Goal: Book appointment/travel/reservation

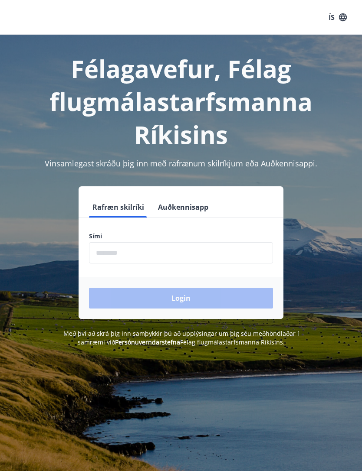
click at [151, 251] on input "phone" at bounding box center [181, 252] width 184 height 21
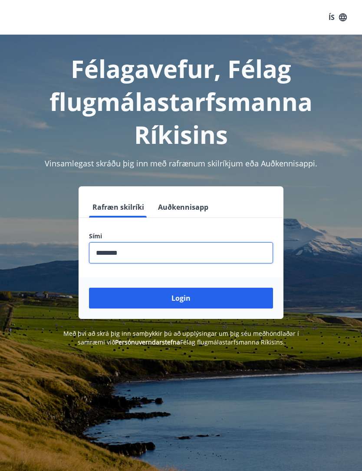
type input "********"
click at [225, 302] on button "Login" at bounding box center [181, 298] width 184 height 21
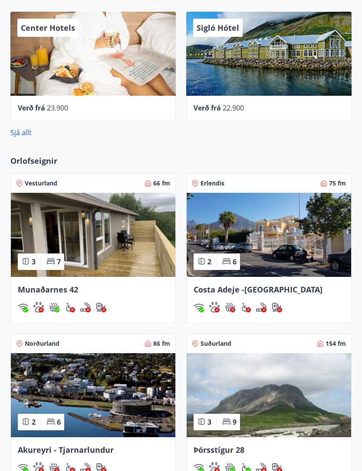
scroll to position [411, 0]
click at [27, 129] on link "Sjá allt" at bounding box center [20, 133] width 21 height 10
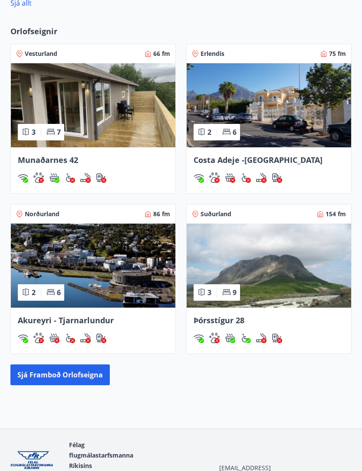
scroll to position [539, 0]
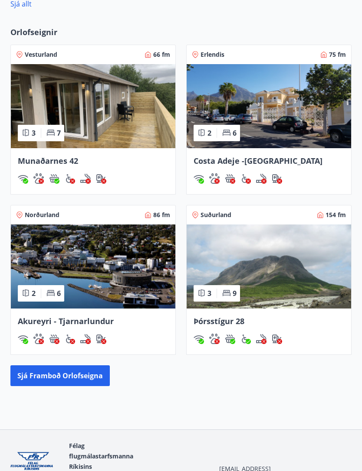
click at [69, 380] on button "Sjá framboð orlofseigna" at bounding box center [59, 375] width 99 height 21
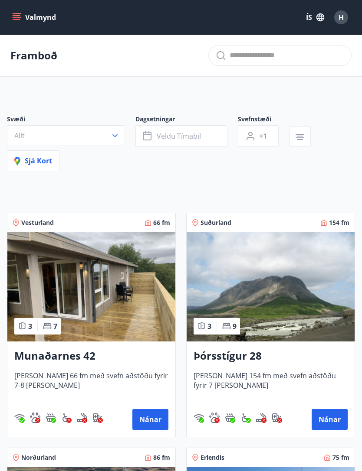
click at [191, 135] on span "Veldu tímabil" at bounding box center [179, 136] width 44 height 10
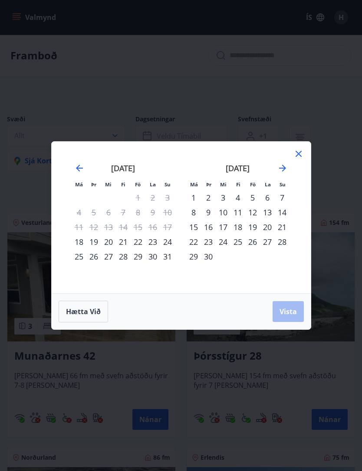
click at [287, 196] on div "7" at bounding box center [281, 197] width 15 height 15
click at [284, 165] on icon "Move forward to switch to the next month." at bounding box center [282, 168] width 10 height 10
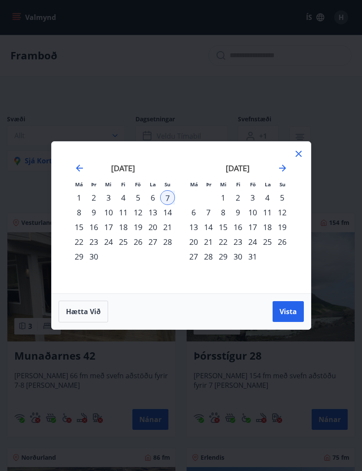
click at [152, 198] on div "6" at bounding box center [152, 197] width 15 height 15
click at [171, 197] on div "7" at bounding box center [167, 197] width 15 height 15
click at [138, 196] on div "5" at bounding box center [137, 197] width 15 height 15
click at [294, 301] on button "Vista" at bounding box center [287, 311] width 31 height 21
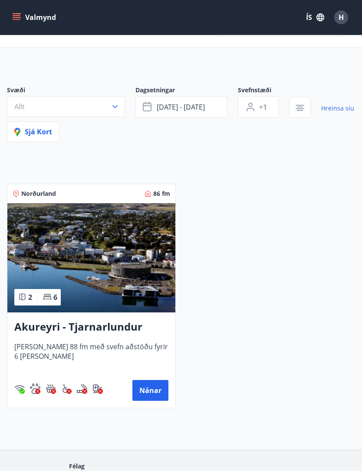
scroll to position [53, 0]
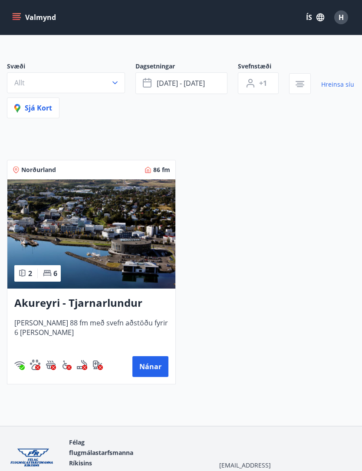
click at [148, 366] on button "Nánar" at bounding box center [150, 366] width 36 height 21
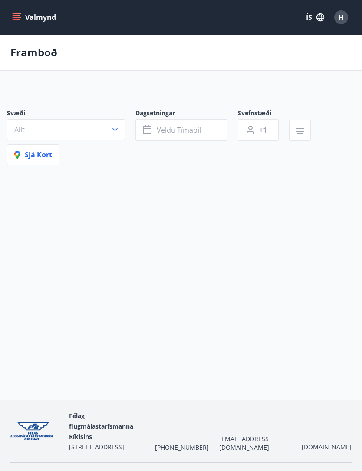
scroll to position [28, 0]
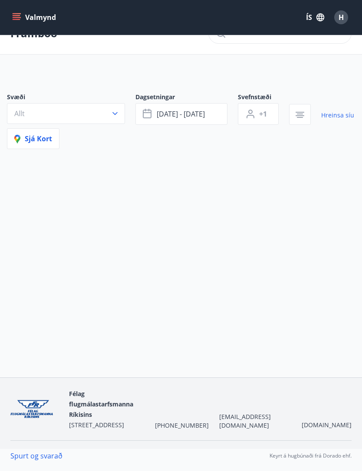
click at [188, 109] on span "sep 05 - sep 07" at bounding box center [181, 114] width 48 height 10
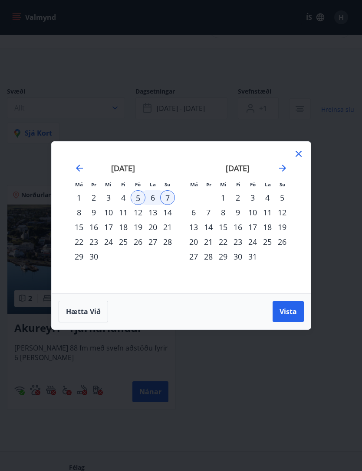
click at [82, 163] on icon "Move backward to switch to the previous month." at bounding box center [79, 168] width 10 height 10
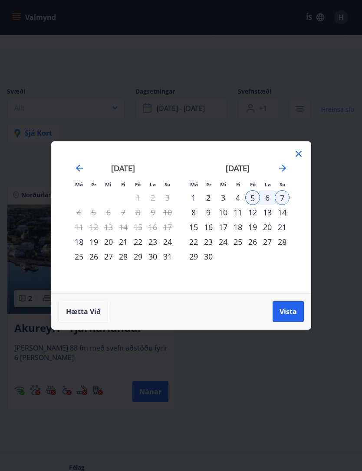
click at [154, 240] on div "23" at bounding box center [152, 242] width 15 height 15
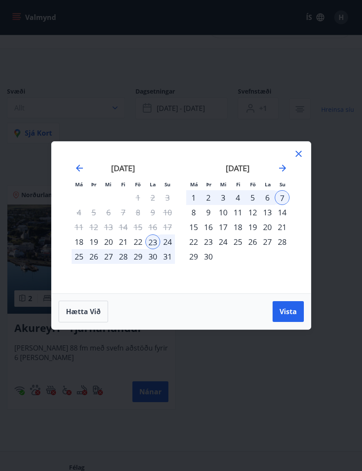
click at [193, 98] on div "Má Þr Mi Fi Fö La Su Má Þr Mi Fi Fö La Su júlí 2025 1 2 3 4 5 6 7 8 9 10 11 12 …" at bounding box center [181, 235] width 362 height 471
click at [137, 238] on div "22" at bounding box center [137, 242] width 15 height 15
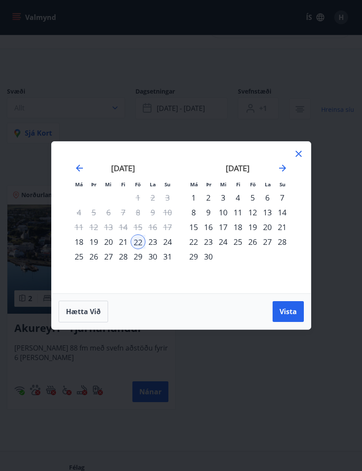
click at [173, 239] on div "24" at bounding box center [167, 242] width 15 height 15
click at [303, 310] on button "Vista" at bounding box center [287, 311] width 31 height 21
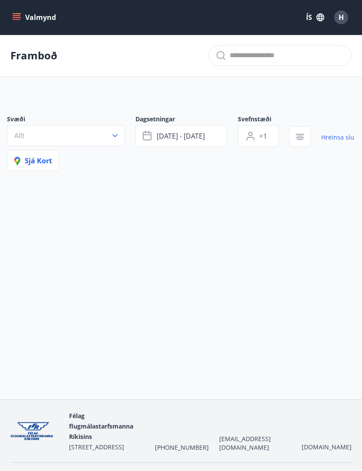
click at [202, 135] on span "ágú 22 - ágú 24" at bounding box center [181, 136] width 48 height 10
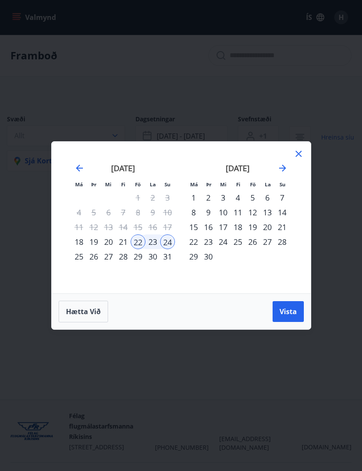
click at [302, 149] on icon at bounding box center [298, 154] width 10 height 10
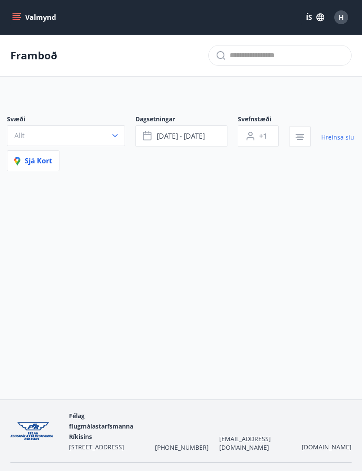
click at [133, 441] on span "Félag flugmálastarfsmanna Ríkisins" at bounding box center [101, 426] width 64 height 29
